Goal: Task Accomplishment & Management: Manage account settings

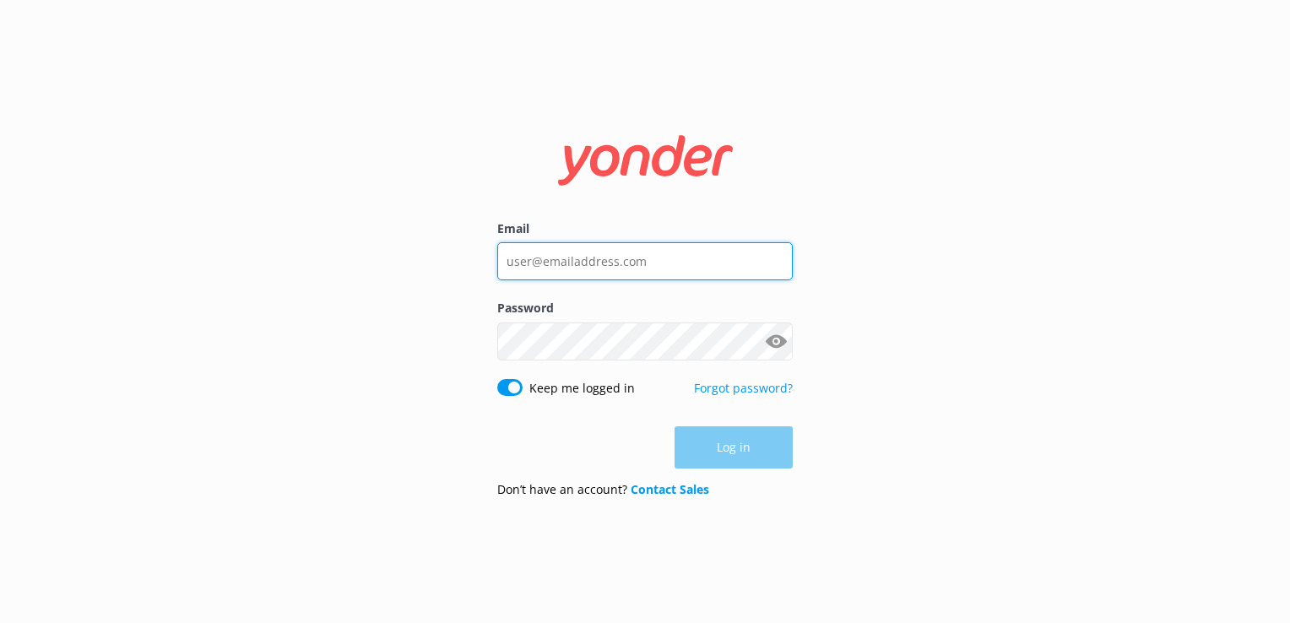
type input "[EMAIL_ADDRESS][DOMAIN_NAME]"
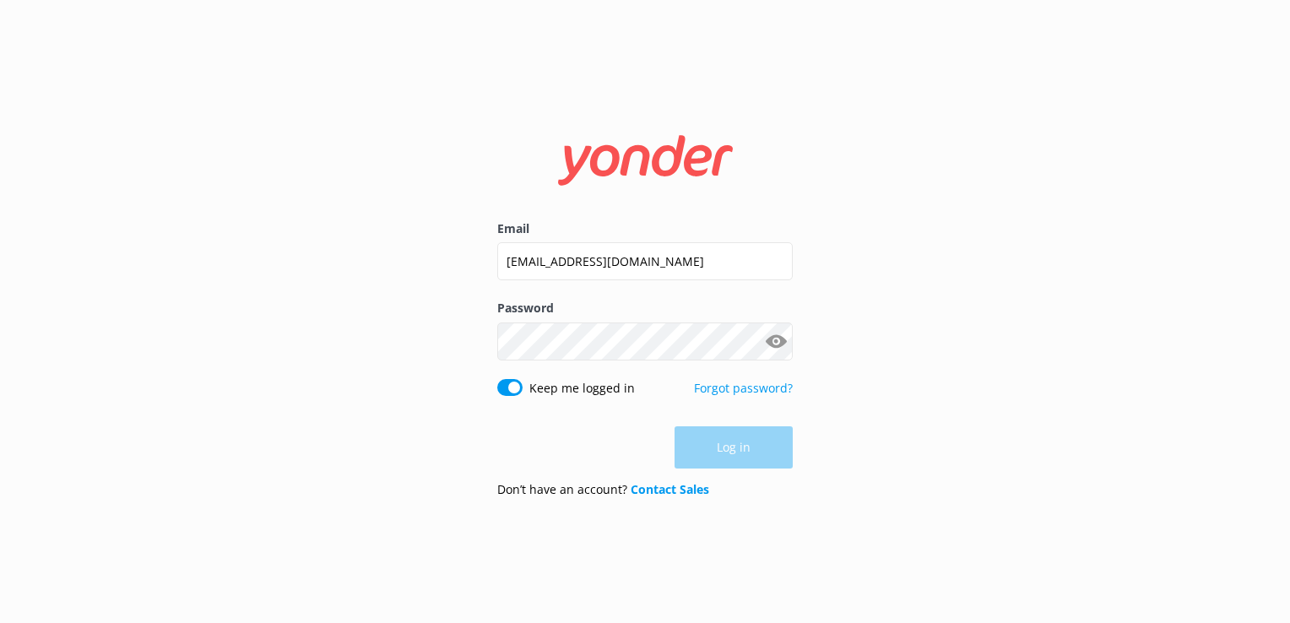
click at [714, 437] on div "Log in" at bounding box center [644, 447] width 295 height 42
click at [714, 437] on button "Log in" at bounding box center [733, 448] width 118 height 42
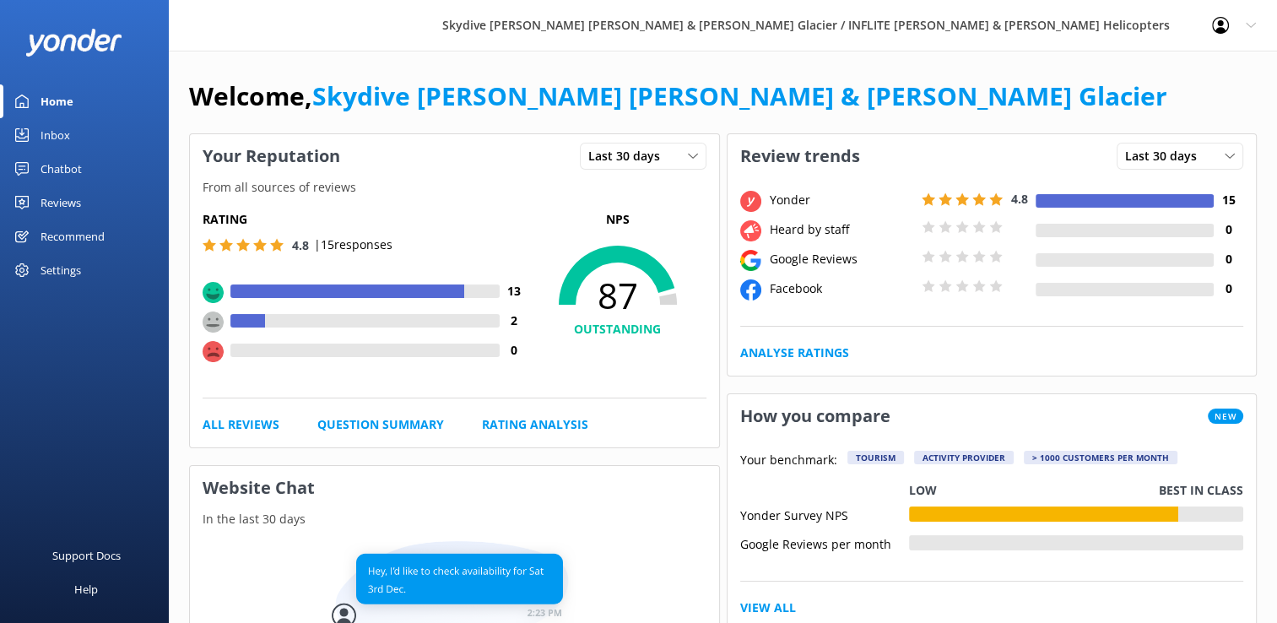
click at [76, 202] on div "Reviews" at bounding box center [61, 203] width 41 height 34
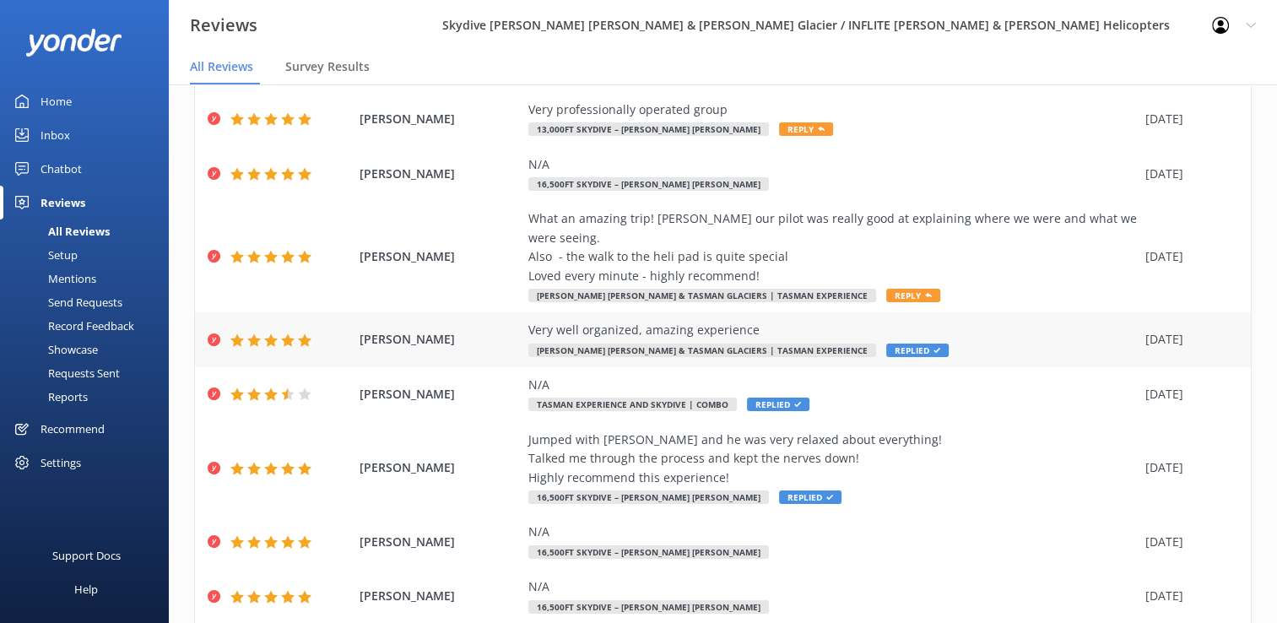
scroll to position [164, 0]
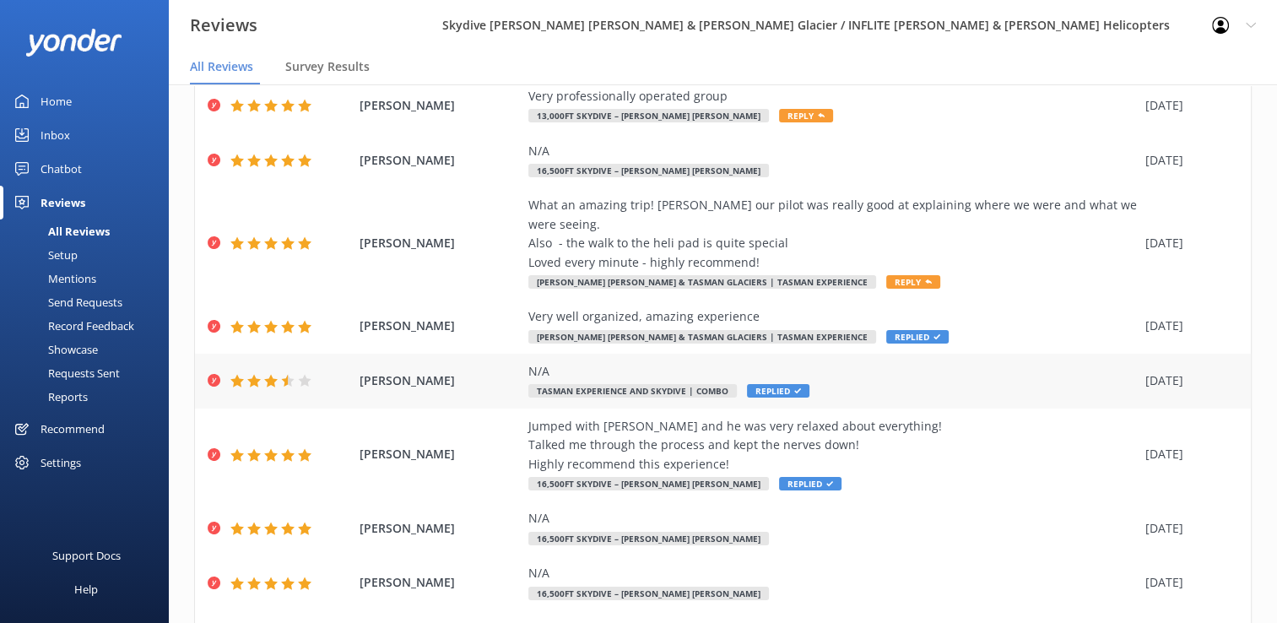
click at [636, 362] on div "N/A" at bounding box center [832, 371] width 608 height 19
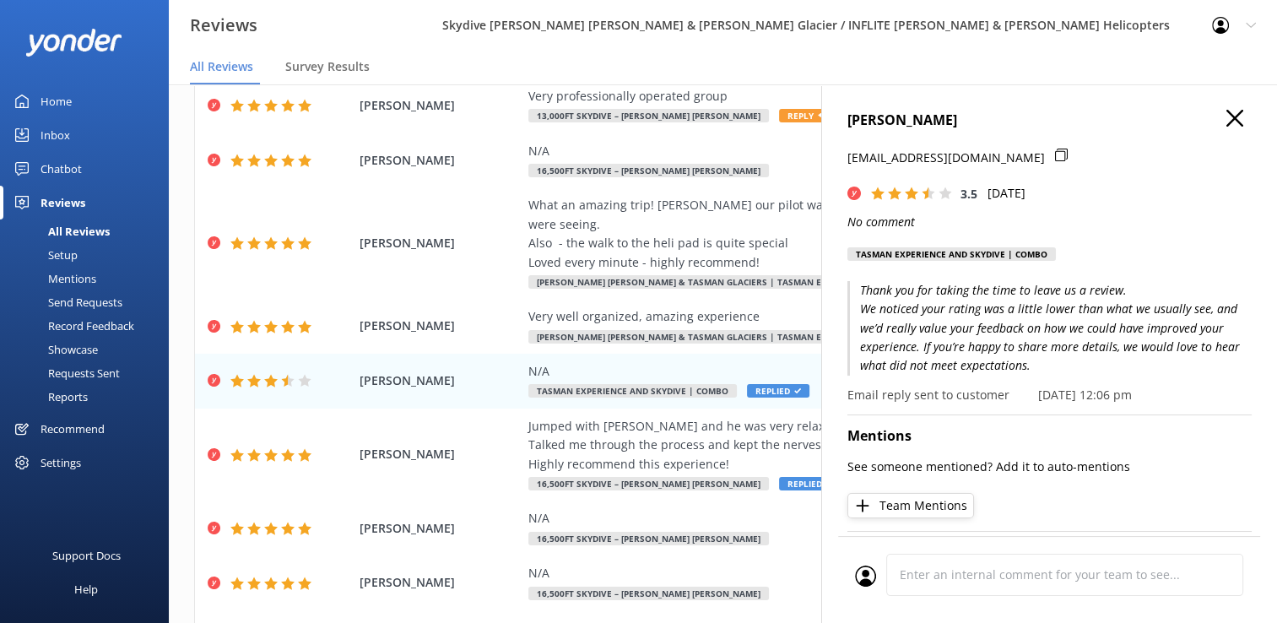
click at [1226, 120] on icon "button" at bounding box center [1234, 118] width 17 height 17
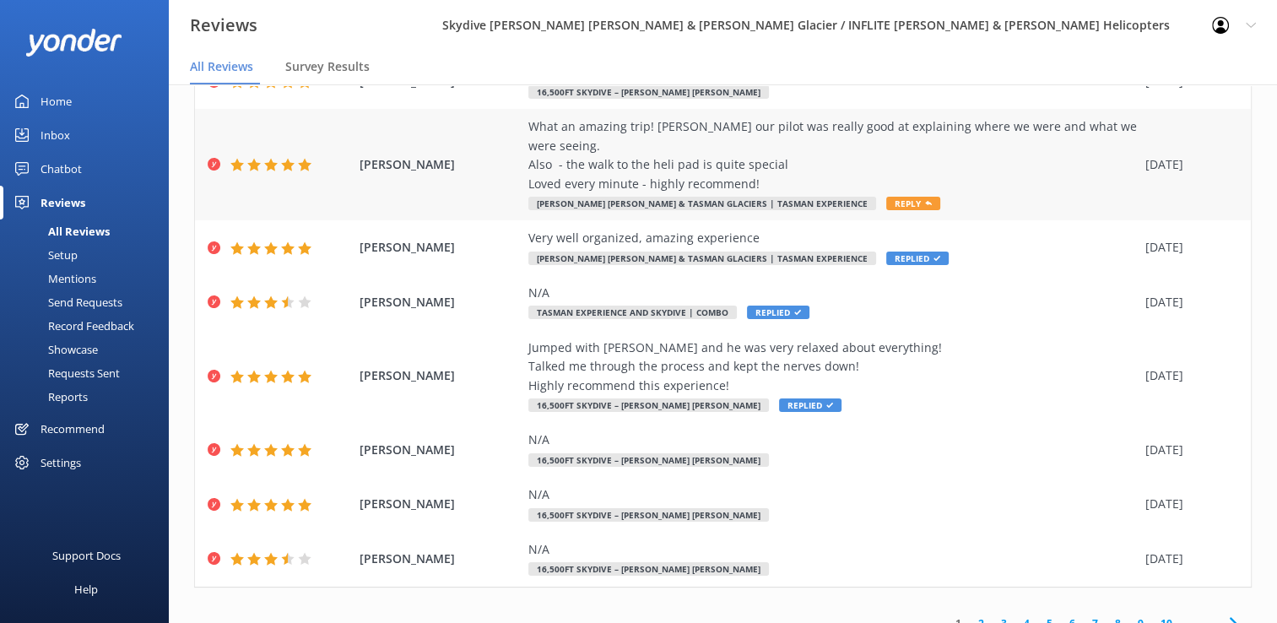
scroll to position [0, 0]
